Goal: Task Accomplishment & Management: Use online tool/utility

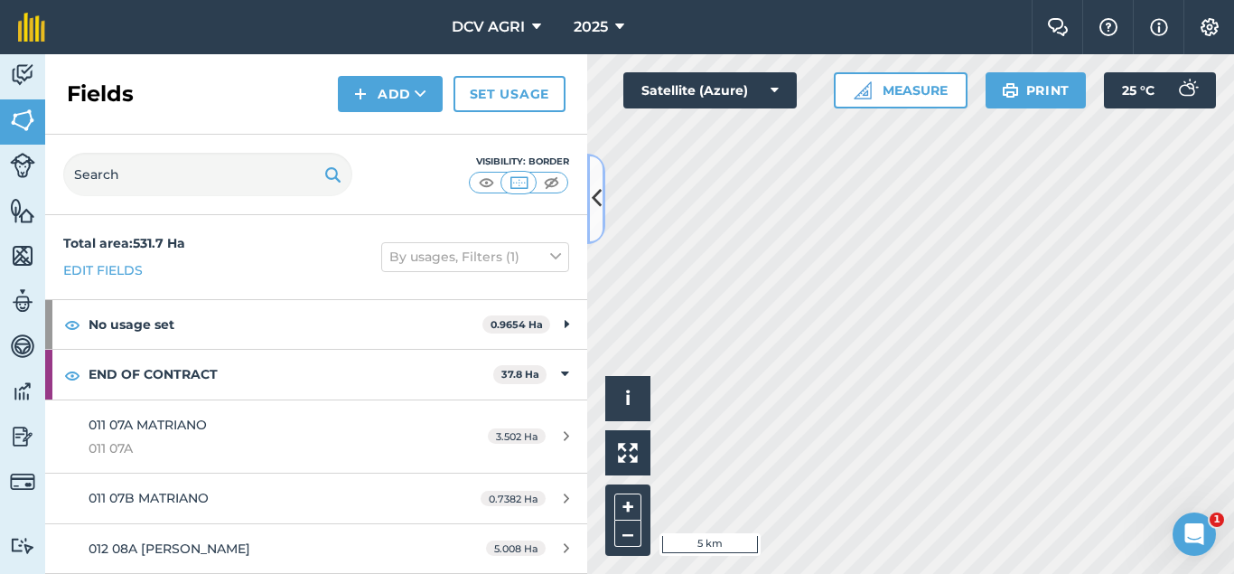
click at [591, 191] on button at bounding box center [596, 199] width 18 height 90
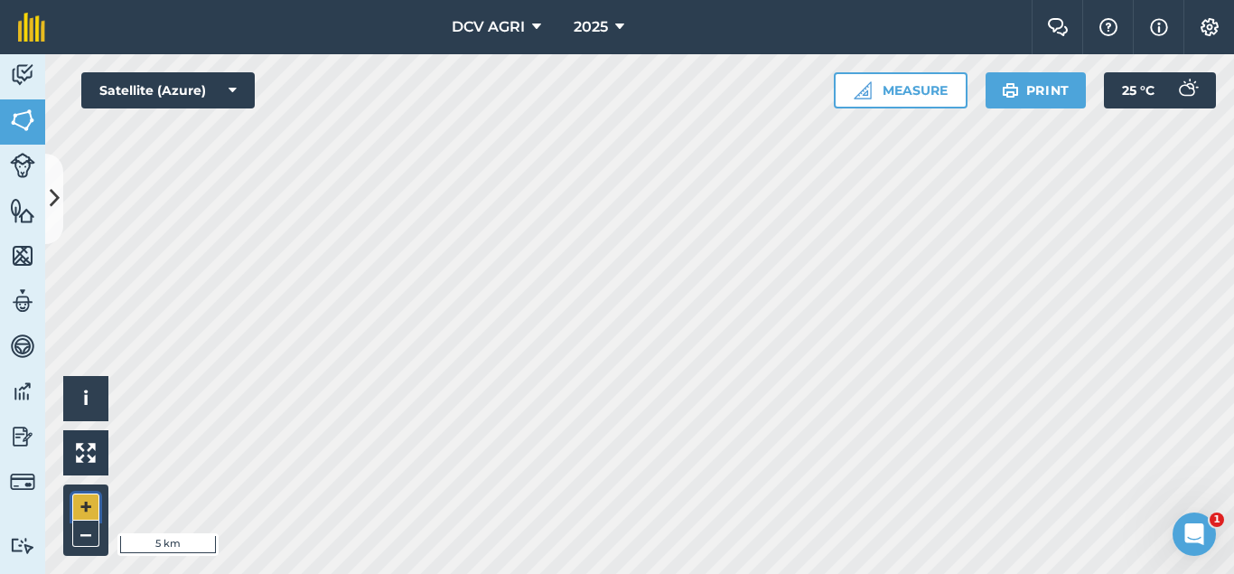
click at [89, 507] on button "+" at bounding box center [85, 506] width 27 height 27
click at [94, 506] on button "+" at bounding box center [85, 506] width 27 height 27
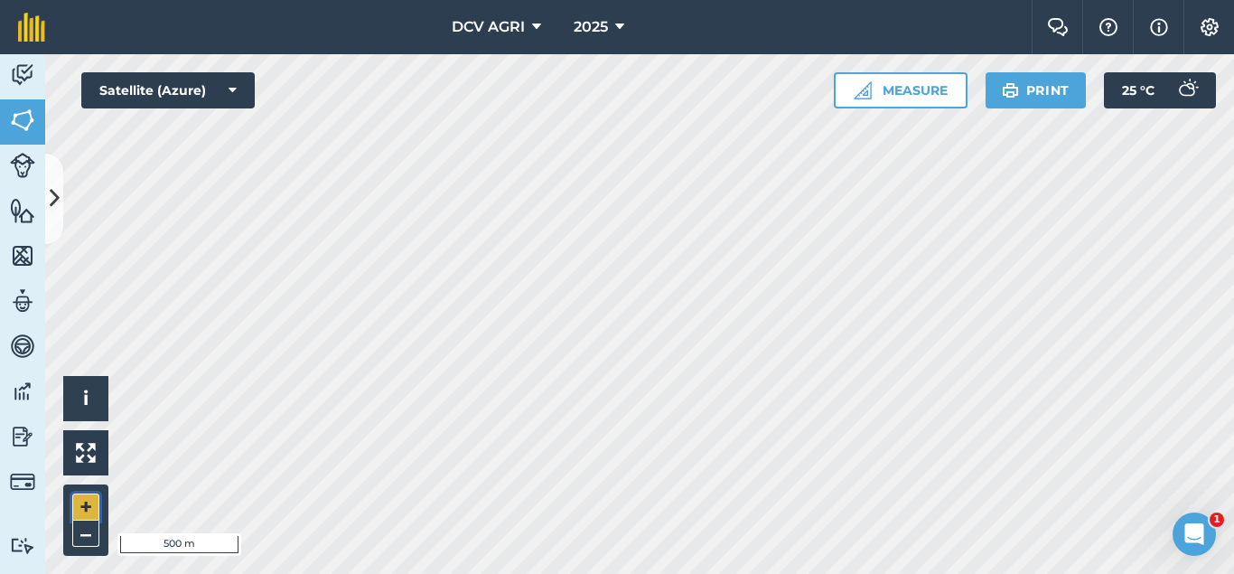
click at [94, 506] on button "+" at bounding box center [85, 506] width 27 height 27
click at [695, 3] on div "DCV AGRI 2025 Farm Chat Help Info Settings DCV AGRI - 2025 Reproduced with the …" at bounding box center [617, 287] width 1234 height 574
click at [80, 534] on button "–" at bounding box center [85, 533] width 27 height 26
click at [78, 511] on button "+" at bounding box center [85, 506] width 27 height 27
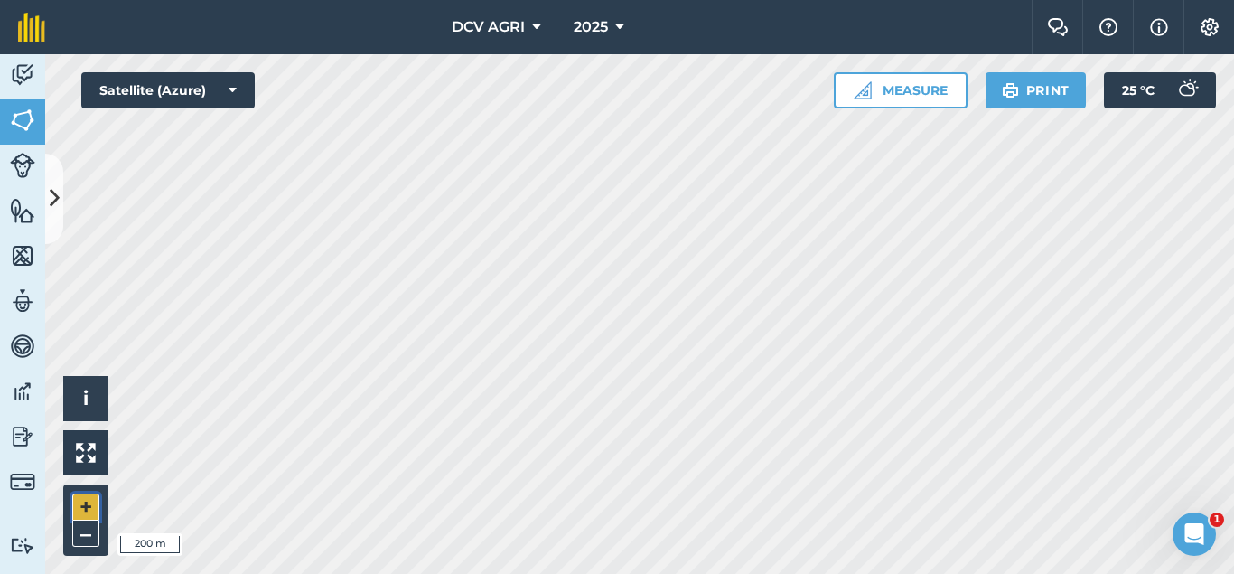
click at [78, 511] on button "+" at bounding box center [85, 506] width 27 height 27
click at [73, 508] on button "+" at bounding box center [85, 506] width 27 height 27
click at [676, 41] on div "DCV AGRI 2025 Farm Chat Help Info Settings DCV AGRI - 2025 Reproduced with the …" at bounding box center [617, 287] width 1234 height 574
click at [84, 537] on button "–" at bounding box center [85, 533] width 27 height 26
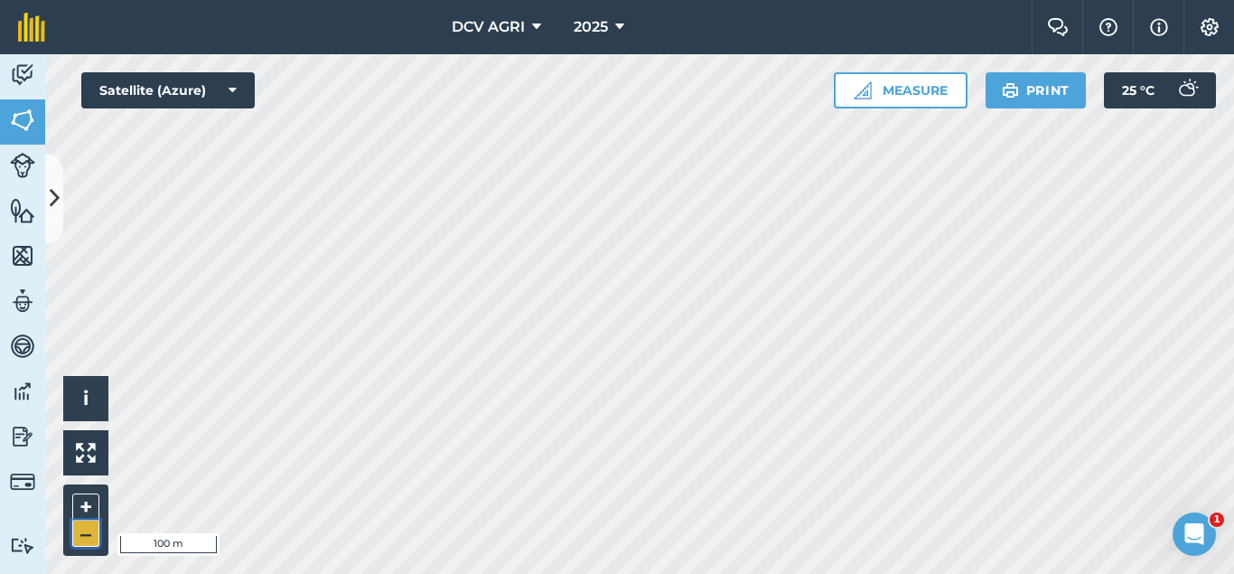
click at [84, 537] on button "–" at bounding box center [85, 533] width 27 height 26
click at [366, 30] on div "DCV AGRI 2025 Farm Chat Help Info Settings DCV AGRI - 2025 Reproduced with the …" at bounding box center [617, 287] width 1234 height 574
click at [574, 27] on div "DCV AGRI 2025 Farm Chat Help Info Settings DCV AGRI - 2025 Reproduced with the …" at bounding box center [617, 287] width 1234 height 574
click at [86, 537] on button "–" at bounding box center [85, 533] width 27 height 26
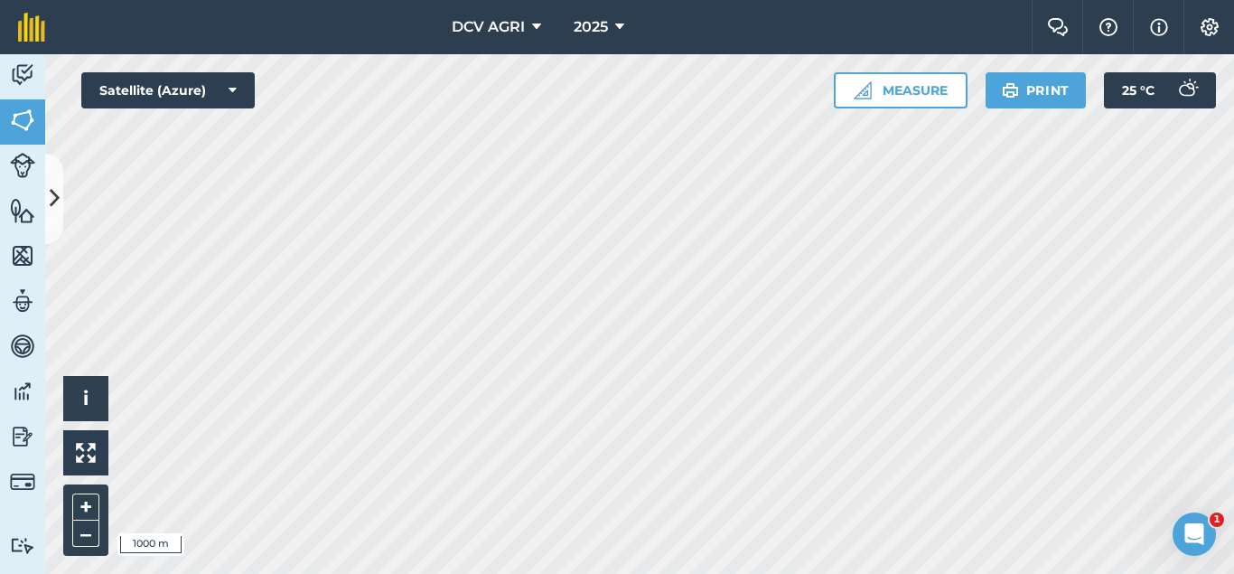
click at [597, 45] on div "DCV AGRI 2025 Farm Chat Help Info Settings DCV AGRI - 2025 Reproduced with the …" at bounding box center [617, 287] width 1234 height 574
click at [87, 513] on button "+" at bounding box center [85, 506] width 27 height 27
click at [91, 506] on button "+" at bounding box center [85, 506] width 27 height 27
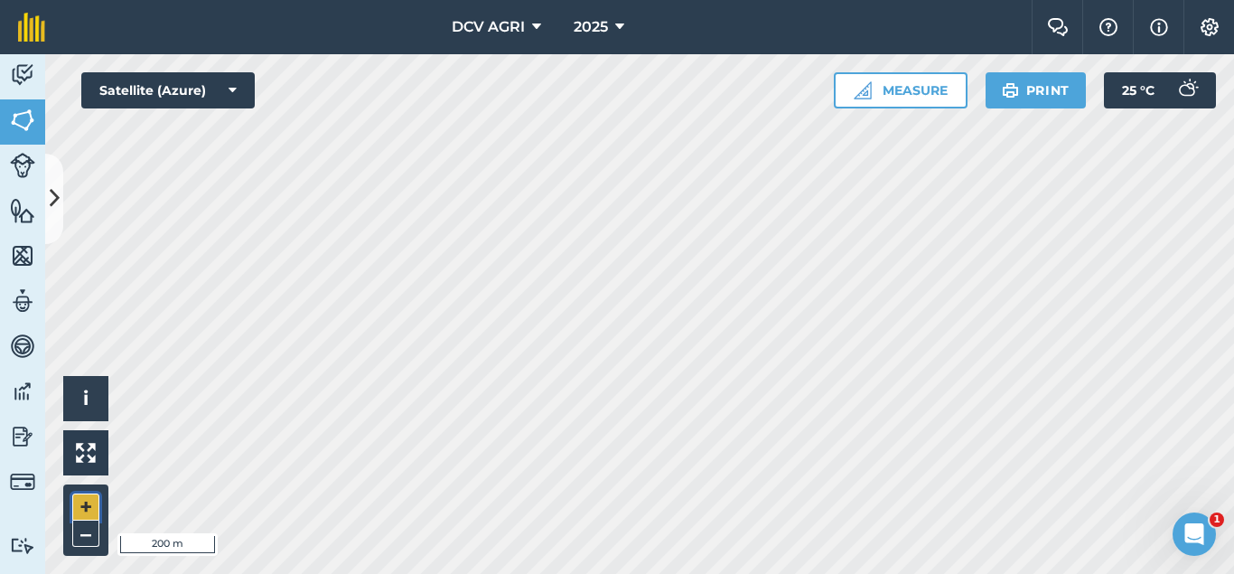
click at [91, 506] on button "+" at bounding box center [85, 506] width 27 height 27
click at [92, 533] on button "–" at bounding box center [85, 533] width 27 height 26
